Goal: Task Accomplishment & Management: Manage account settings

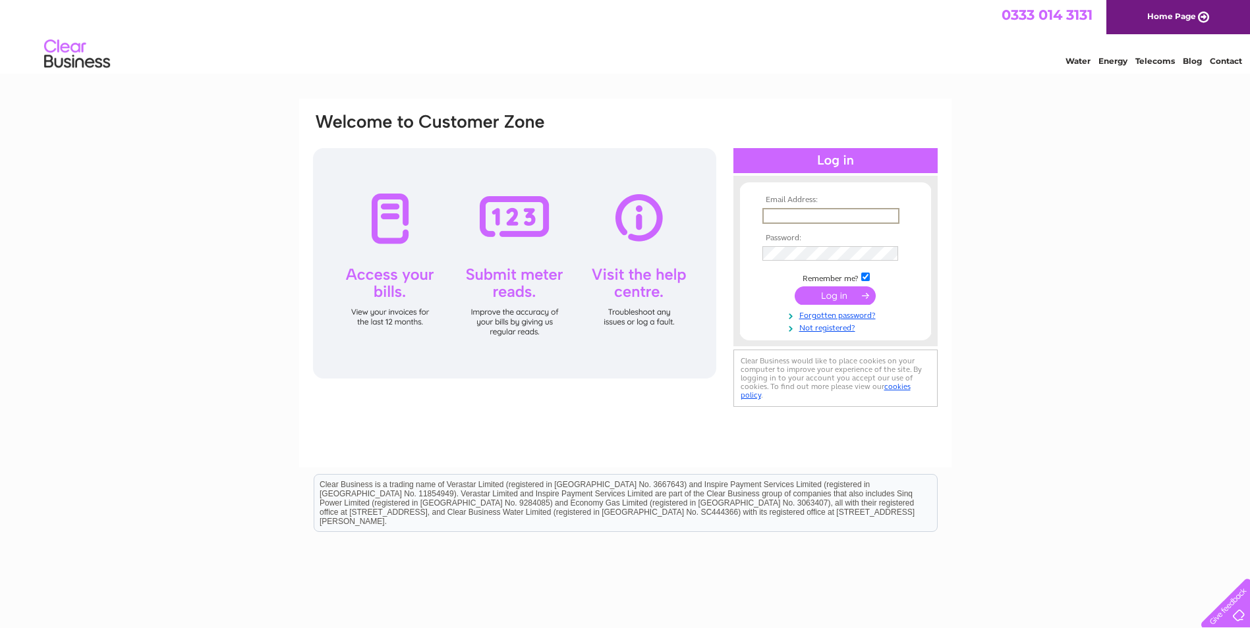
click at [803, 218] on input "text" at bounding box center [830, 216] width 137 height 16
type input "wendy_grahame@yahoo.co.uk"
click at [794, 287] on input "submit" at bounding box center [834, 296] width 81 height 18
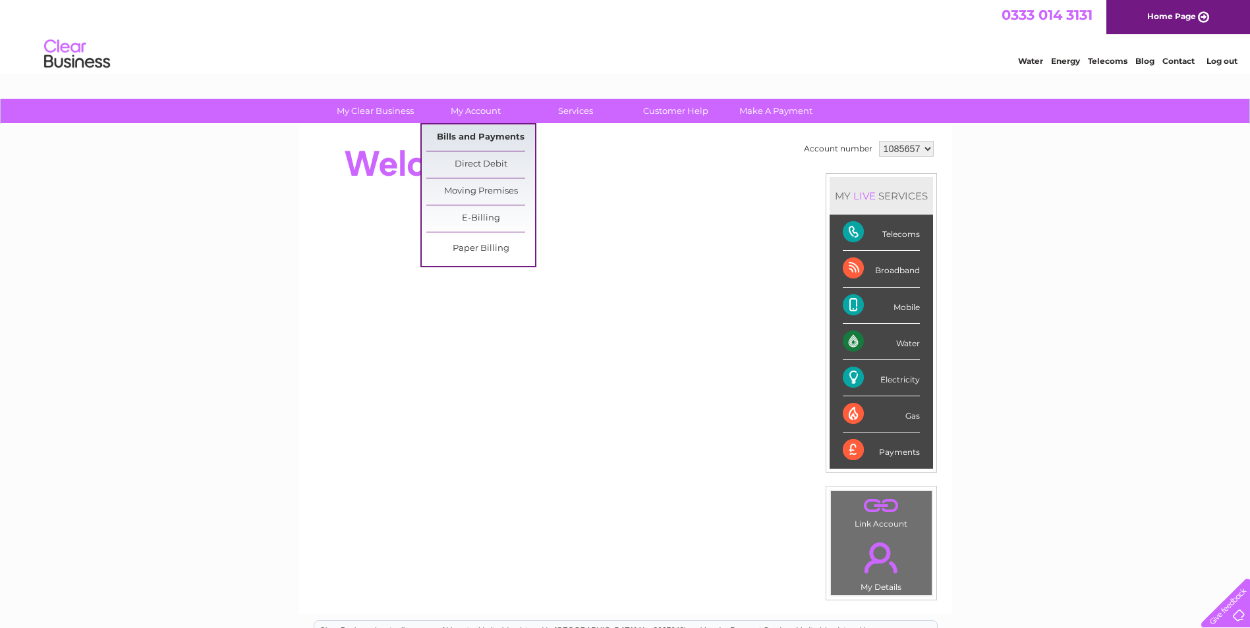
click at [482, 128] on link "Bills and Payments" at bounding box center [480, 138] width 109 height 26
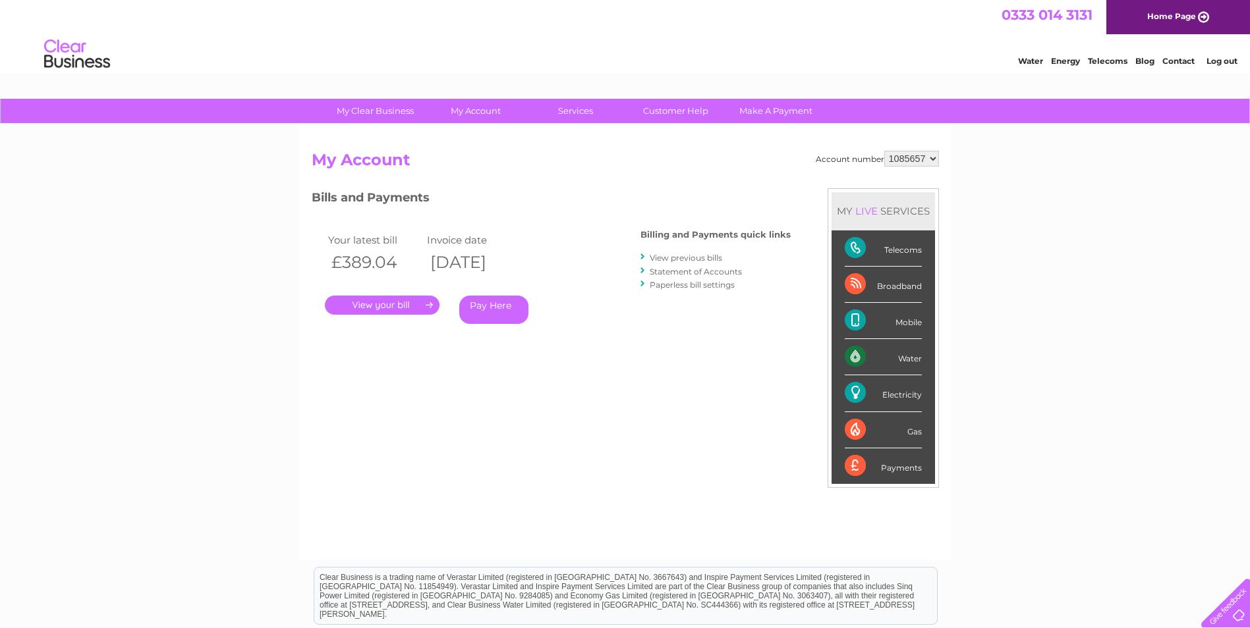
click at [405, 301] on link "." at bounding box center [382, 305] width 115 height 19
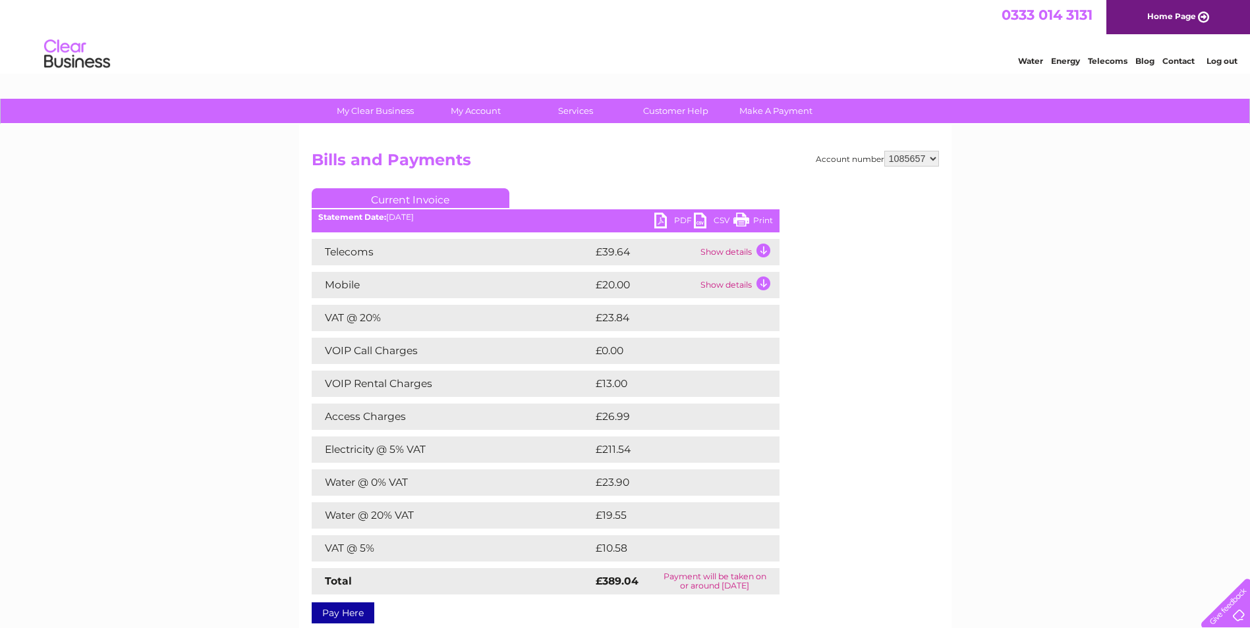
click at [745, 213] on link "Print" at bounding box center [753, 222] width 40 height 19
click at [665, 221] on link "PDF" at bounding box center [674, 222] width 40 height 19
click at [1216, 59] on link "Log out" at bounding box center [1221, 61] width 31 height 10
